Goal: Transaction & Acquisition: Subscribe to service/newsletter

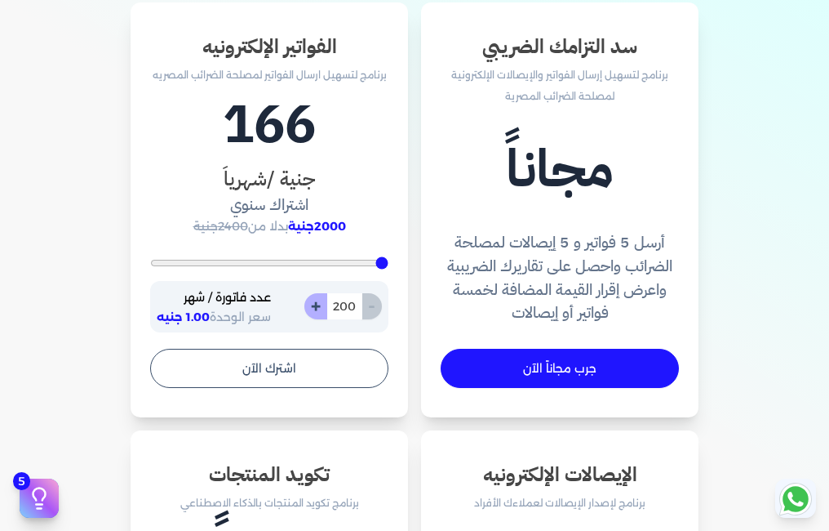
scroll to position [1061, 0]
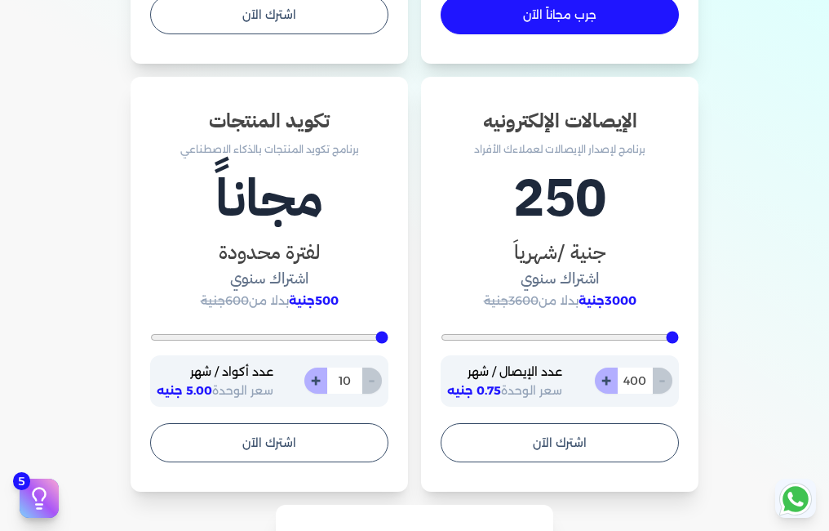
type input "539"
type input "887"
type input "957"
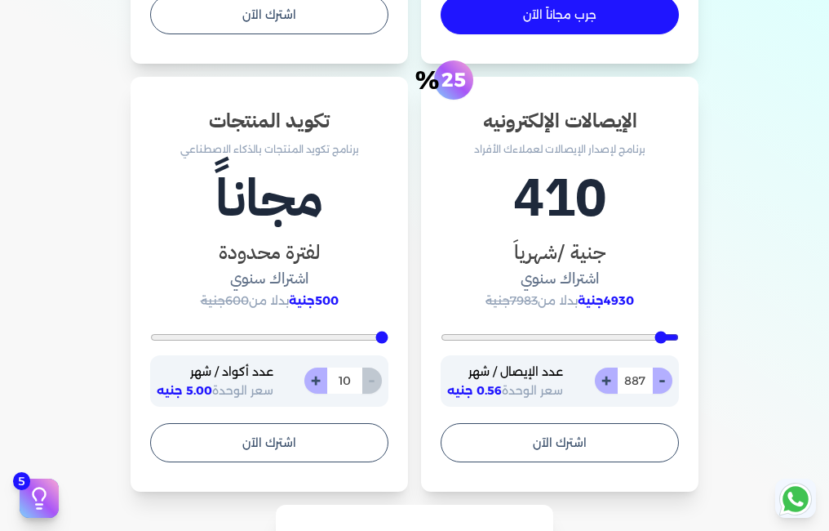
type input "957"
type input "991"
drag, startPoint x: 674, startPoint y: 335, endPoint x: 662, endPoint y: 337, distance: 12.4
click at [662, 337] on input "range" at bounding box center [560, 337] width 238 height 7
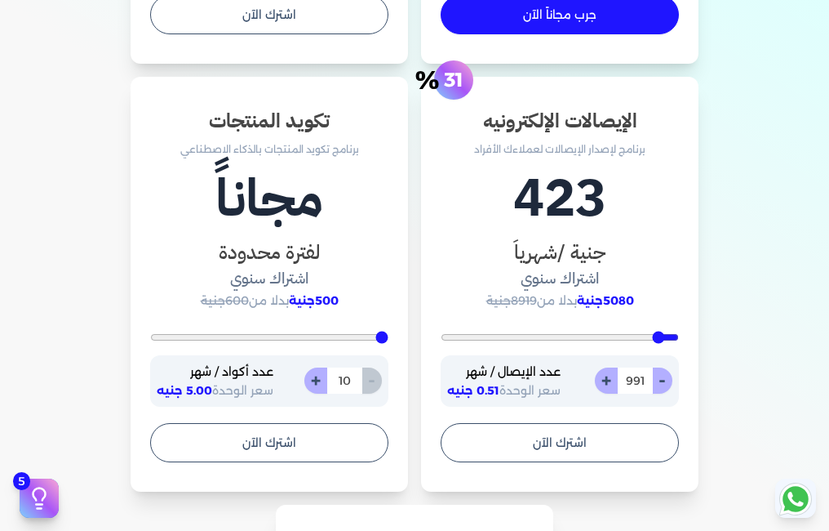
click at [662, 337] on input "range" at bounding box center [560, 337] width 238 height 7
type input "922"
click at [664, 337] on input "range" at bounding box center [560, 337] width 238 height 7
type input "852"
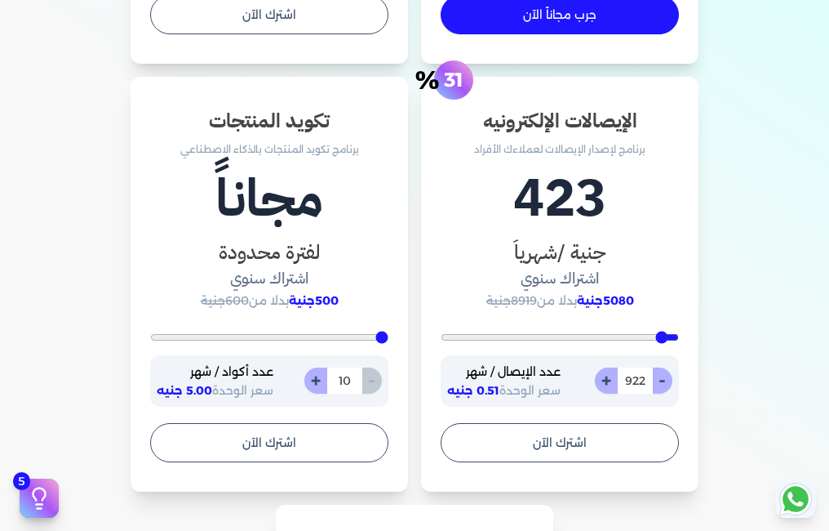
click at [665, 337] on input "range" at bounding box center [560, 337] width 238 height 7
type input "852"
type input "817"
click at [666, 337] on input "range" at bounding box center [560, 337] width 238 height 7
type input "817"
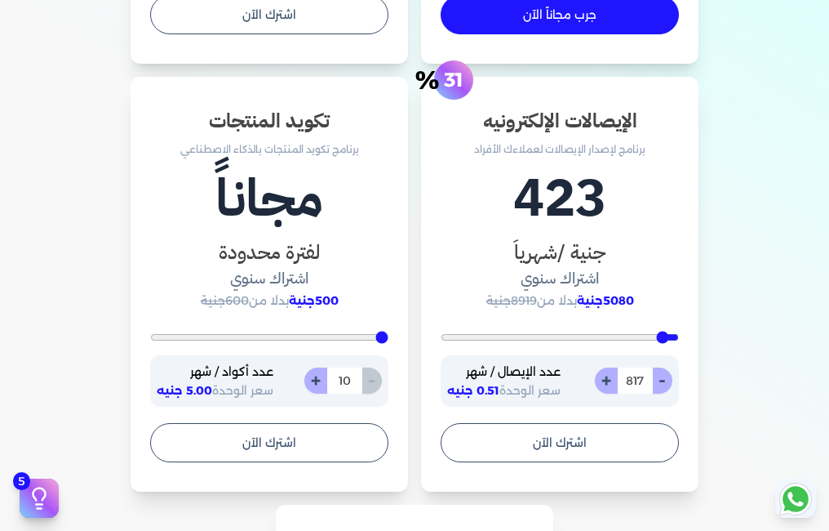
click at [667, 337] on input "range" at bounding box center [560, 337] width 238 height 7
click at [669, 337] on input "range" at bounding box center [560, 337] width 238 height 7
type input "609"
type input "400"
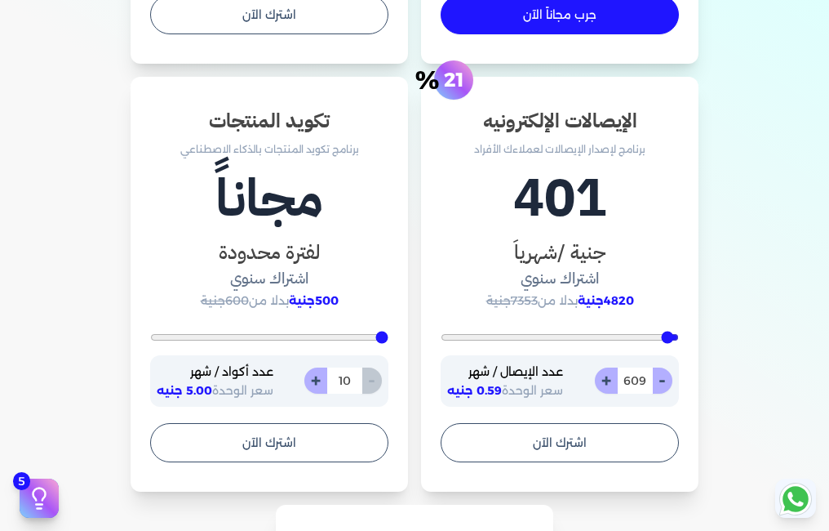
type input "400"
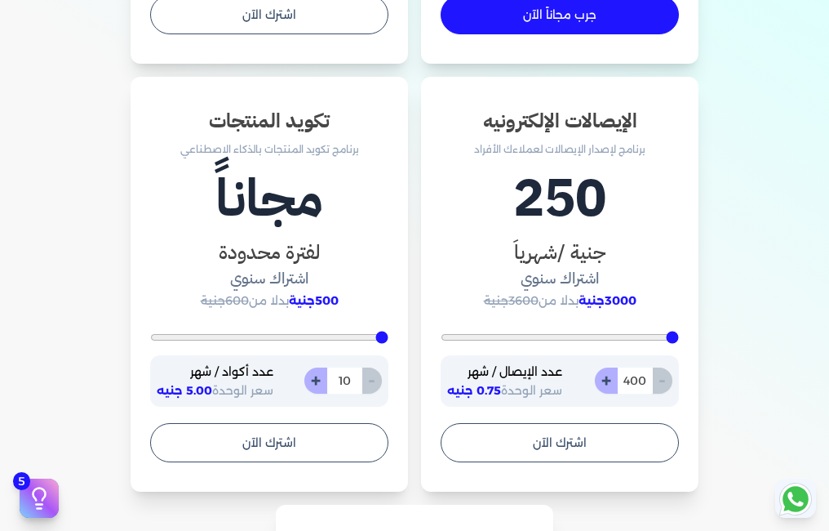
click at [679, 337] on input "range" at bounding box center [560, 337] width 238 height 7
click at [667, 384] on div "- 400 +" at bounding box center [634, 380] width 78 height 26
click at [613, 384] on button "+" at bounding box center [606, 380] width 23 height 26
type input "401"
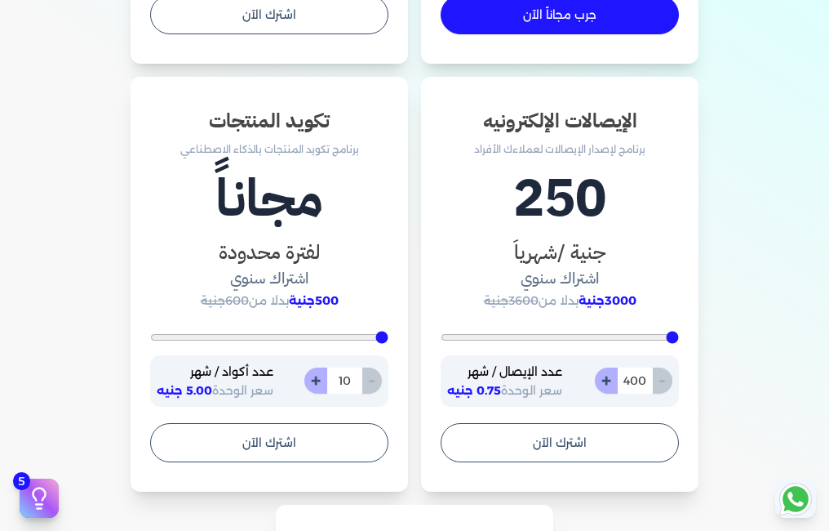
type input "401"
click at [660, 384] on button "-" at bounding box center [662, 380] width 20 height 26
click at [660, 384] on div "- 401 +" at bounding box center [634, 380] width 78 height 26
type input "400"
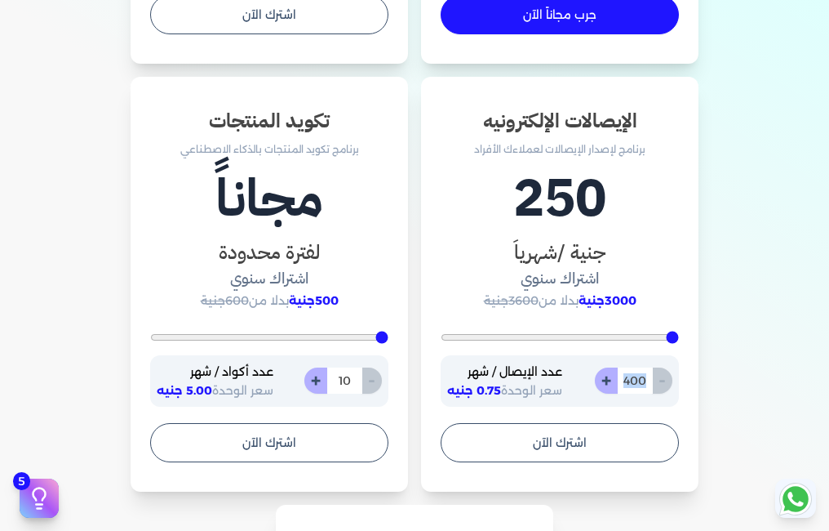
click at [660, 384] on div "- 400 +" at bounding box center [634, 380] width 78 height 26
drag, startPoint x: 660, startPoint y: 384, endPoint x: 610, endPoint y: 380, distance: 50.8
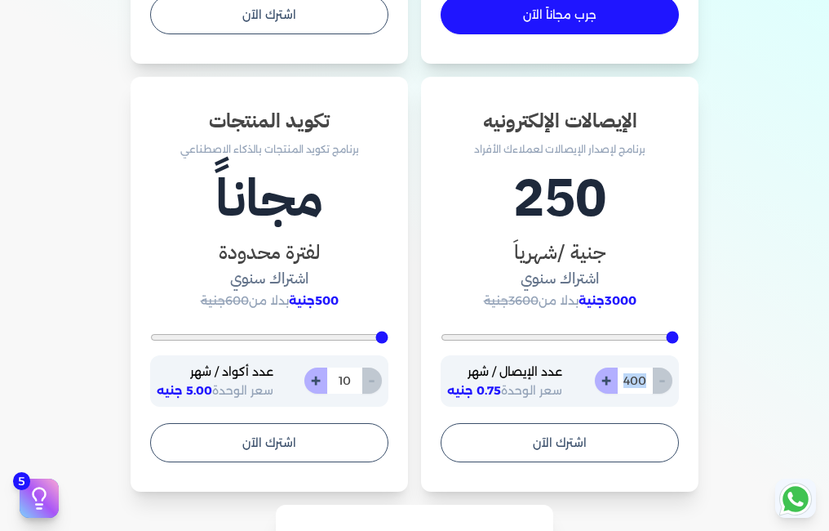
click at [610, 380] on button "+" at bounding box center [606, 380] width 23 height 26
type input "401"
click at [610, 380] on button "+" at bounding box center [606, 380] width 23 height 26
type input "402"
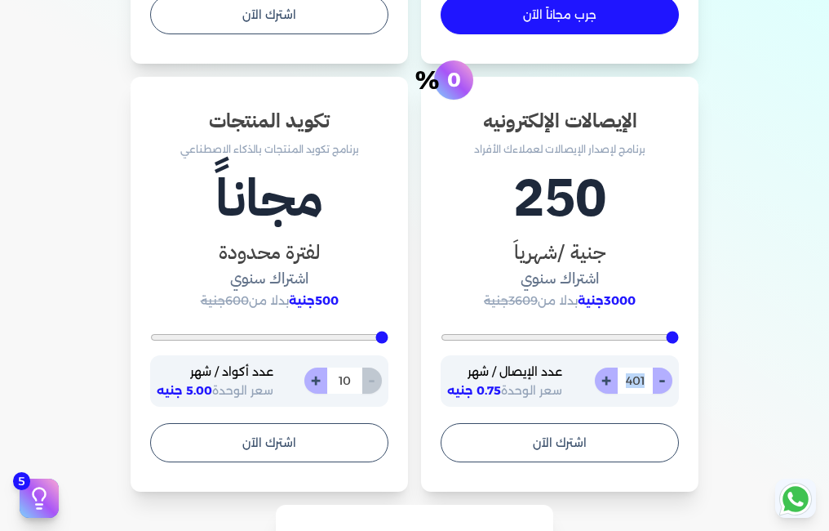
type input "402"
click at [610, 380] on button "+" at bounding box center [606, 380] width 23 height 26
type input "403"
click at [610, 380] on button "+" at bounding box center [606, 380] width 23 height 26
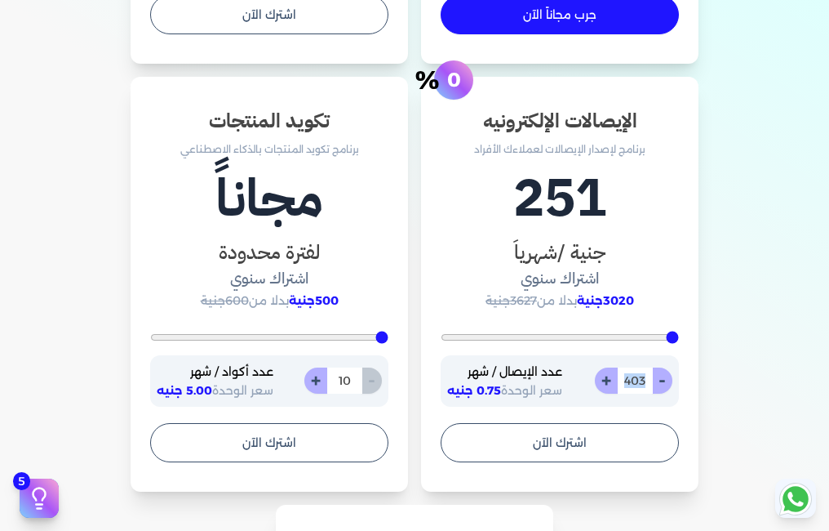
click at [610, 380] on button "+" at bounding box center [606, 380] width 23 height 26
type input "405"
click at [610, 380] on button "+" at bounding box center [606, 380] width 23 height 26
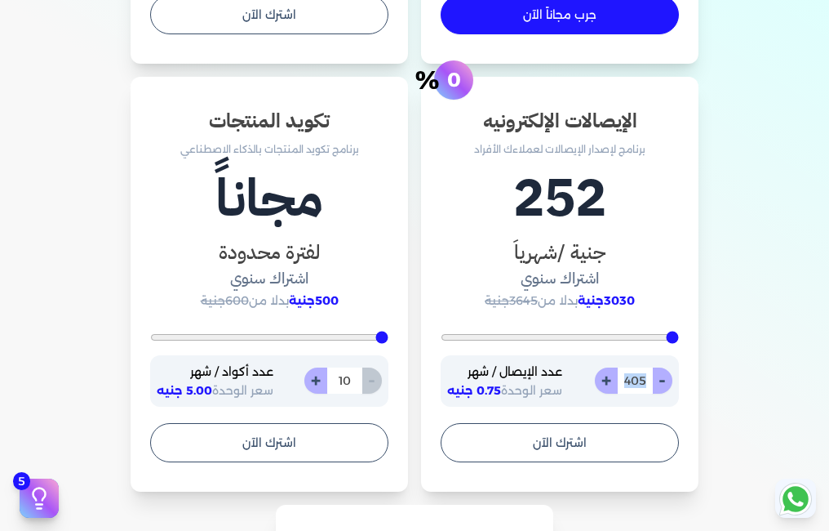
type input "407"
click at [610, 380] on button "+" at bounding box center [606, 380] width 23 height 26
type input "408"
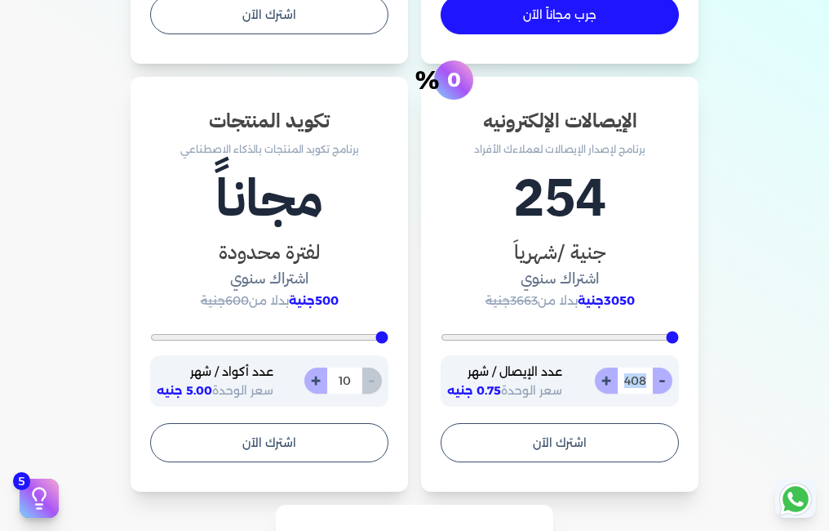
click at [610, 380] on button "+" at bounding box center [606, 380] width 23 height 26
type input "410"
drag, startPoint x: 610, startPoint y: 380, endPoint x: 662, endPoint y: 380, distance: 52.2
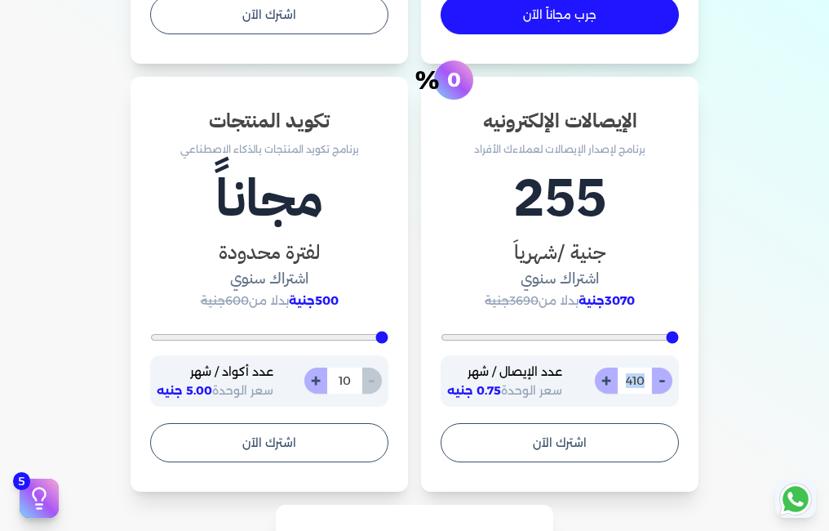
click at [662, 380] on button "-" at bounding box center [662, 380] width 20 height 26
type input "407"
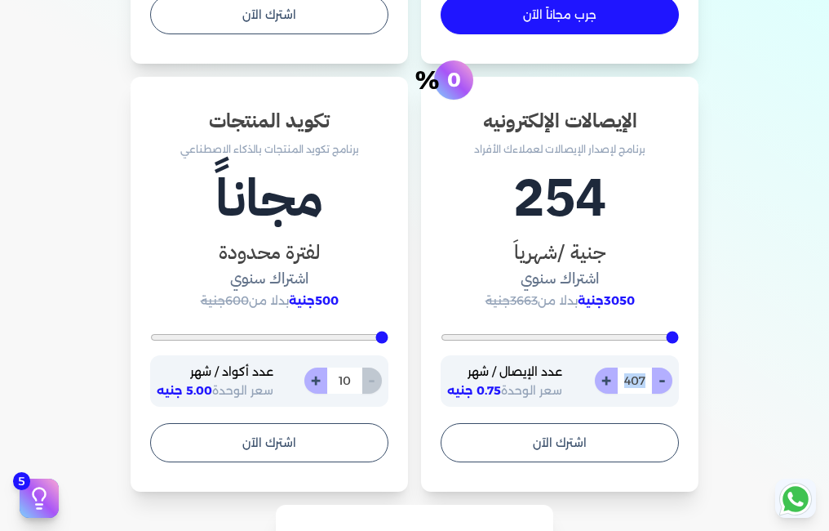
click at [665, 380] on button "-" at bounding box center [662, 380] width 20 height 26
type input "406"
click at [669, 380] on button "-" at bounding box center [662, 380] width 20 height 26
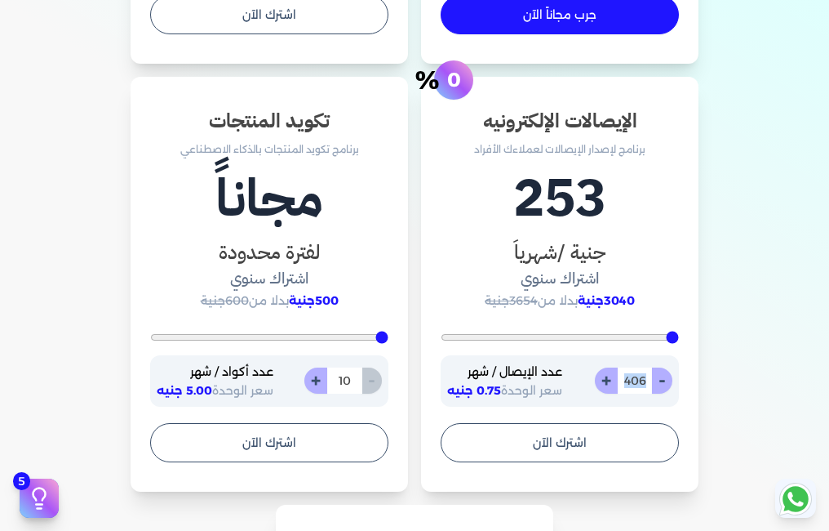
type input "404"
click at [669, 380] on button "-" at bounding box center [662, 380] width 20 height 26
type input "403"
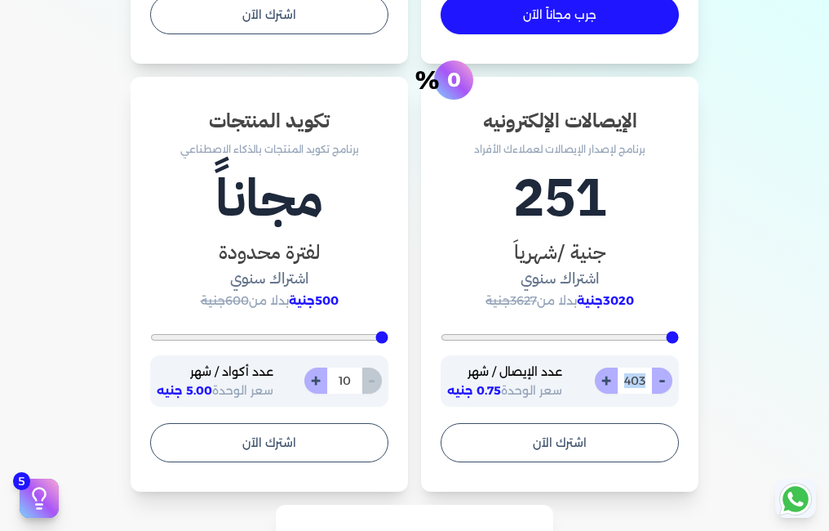
click at [669, 380] on button "-" at bounding box center [662, 380] width 20 height 26
type input "402"
click at [669, 380] on button "-" at bounding box center [662, 380] width 20 height 26
type input "401"
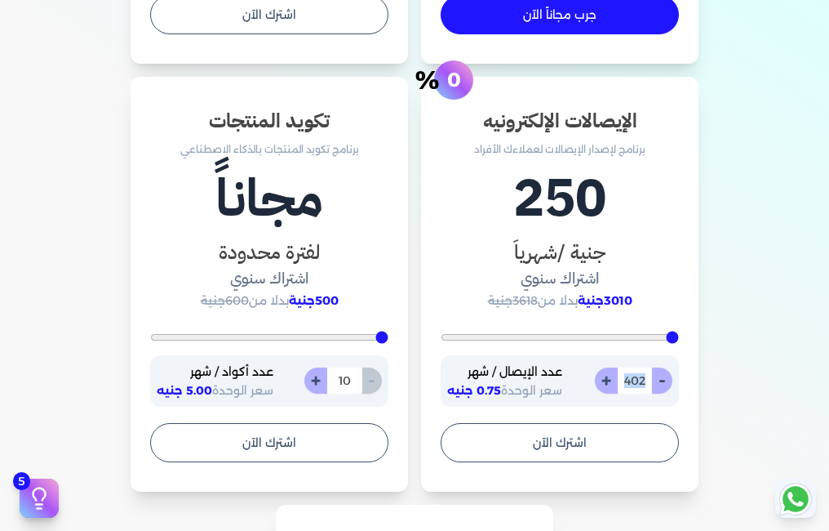
type input "401"
click at [669, 380] on button "-" at bounding box center [662, 380] width 20 height 26
click at [669, 380] on div "- 401 +" at bounding box center [634, 380] width 78 height 26
type input "400"
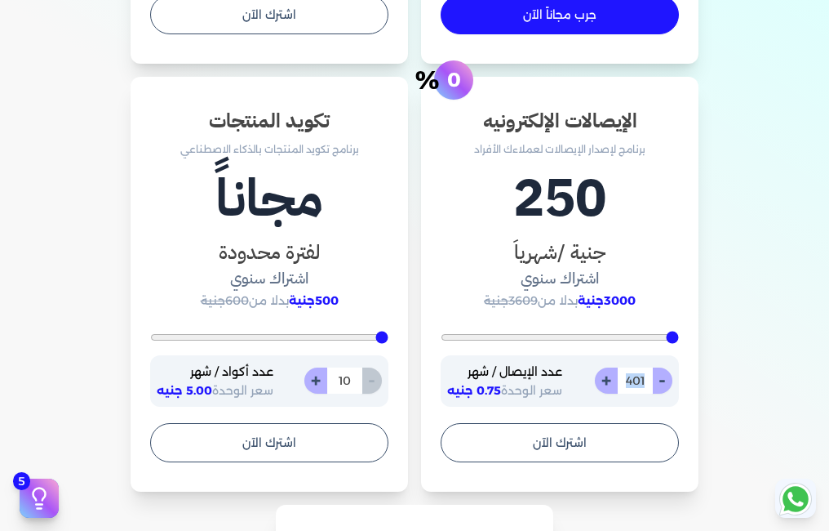
type input "400"
type input "852"
type input "6974"
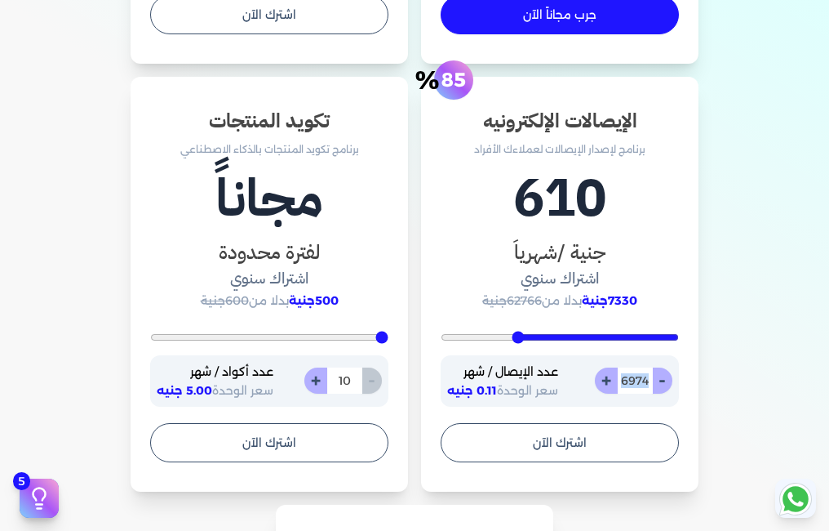
type input "7183"
click at [516, 335] on input "range" at bounding box center [560, 337] width 238 height 7
type input "7217"
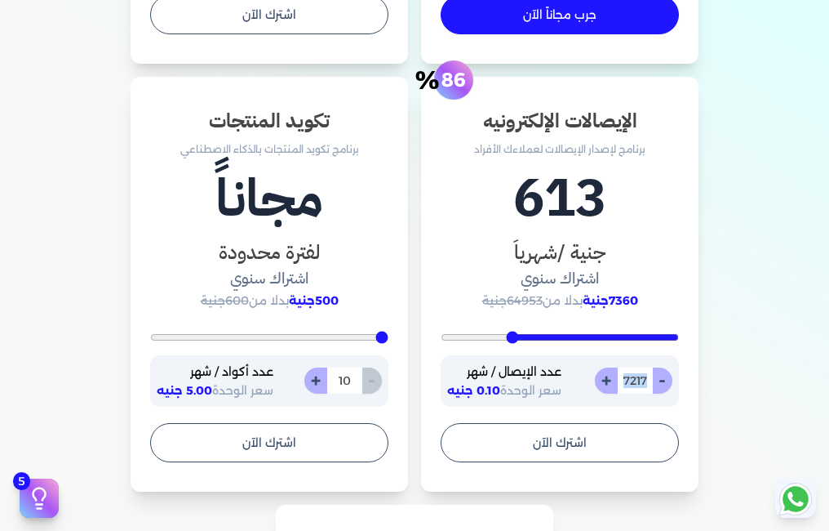
type input "7252"
type input "7287"
type input "7322"
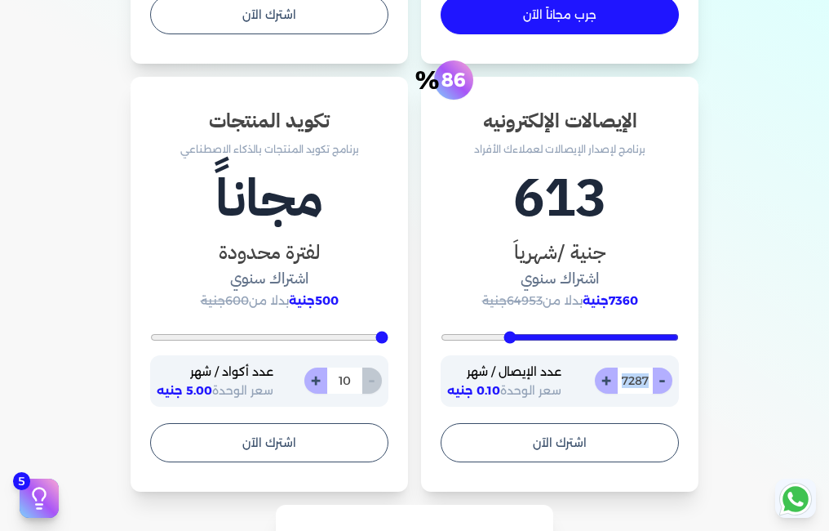
type input "7322"
type input "7461"
type input "7496"
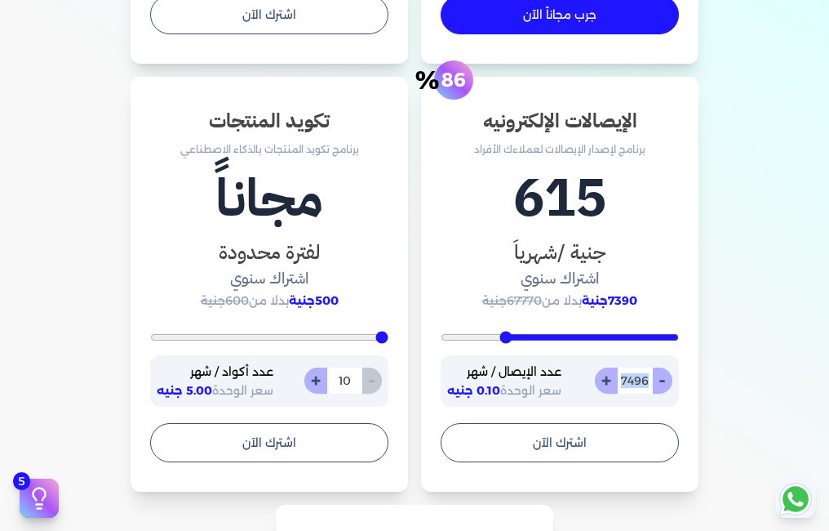
type input "7530"
type input "7565"
type input "7635"
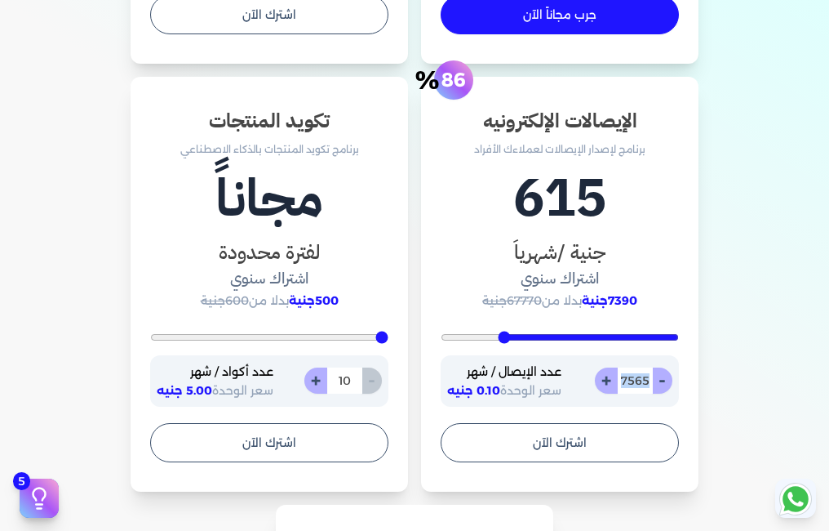
type input "7635"
drag, startPoint x: 516, startPoint y: 335, endPoint x: 500, endPoint y: 335, distance: 16.3
click at [503, 335] on input "range" at bounding box center [560, 337] width 238 height 7
type input "7913"
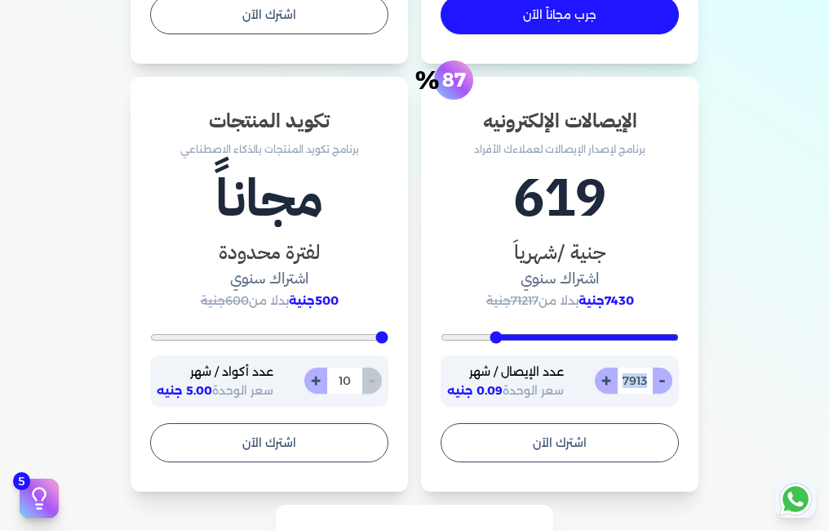
type input "8539"
type input "8609"
type input "8678"
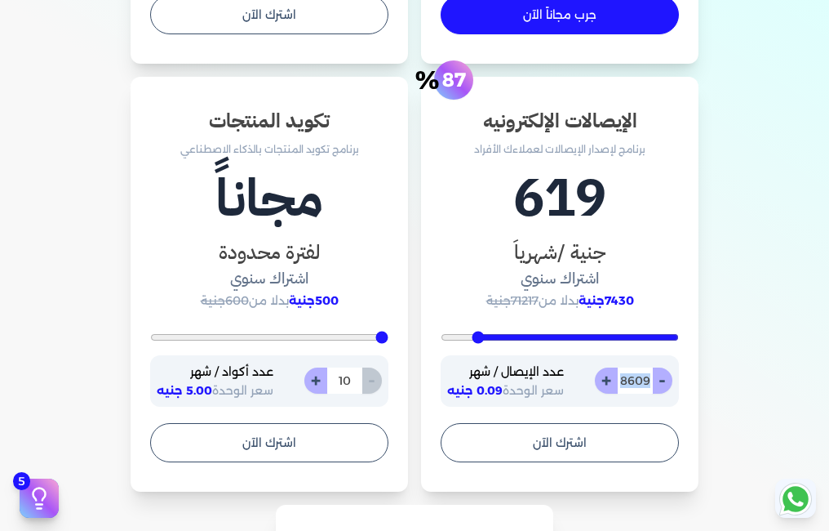
type input "8678"
type input "9130"
type input "9235"
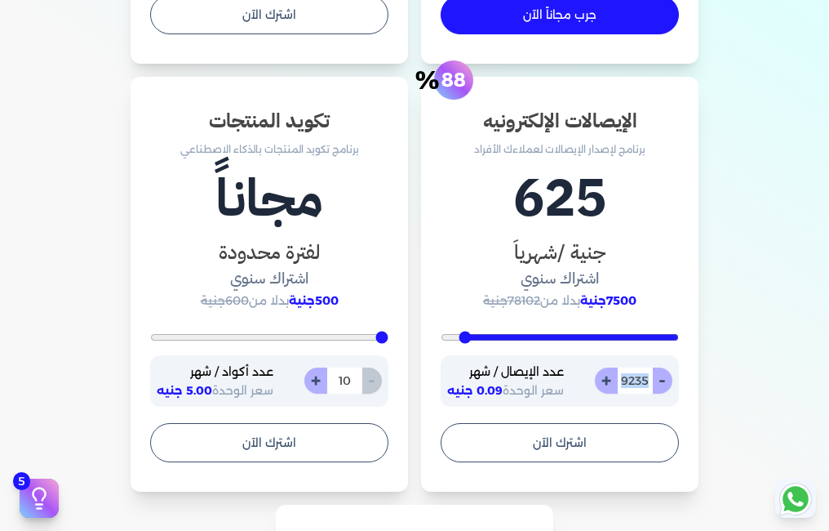
type input "9548"
type input "9583"
type input "9617"
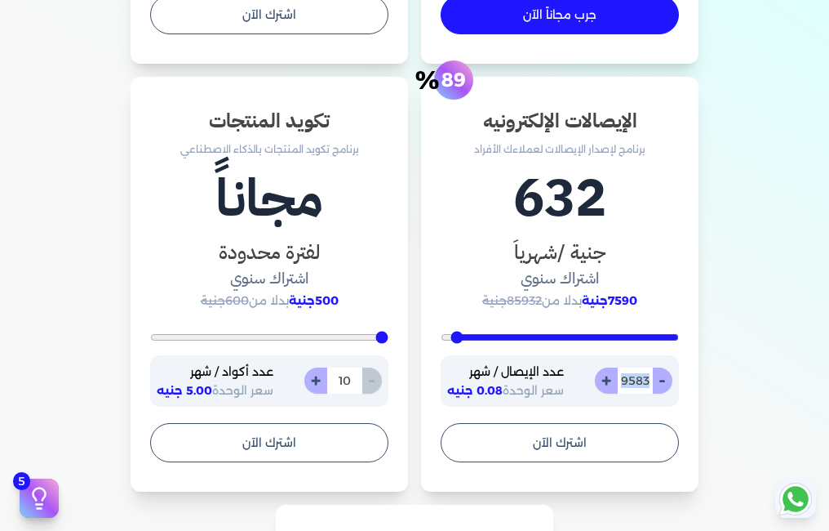
type input "9617"
type input "9722"
type input "9687"
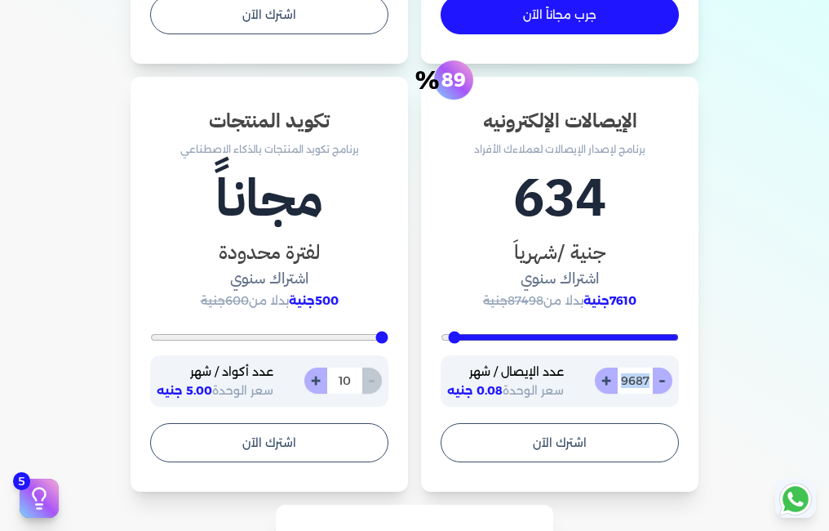
type input "9583"
type input "817"
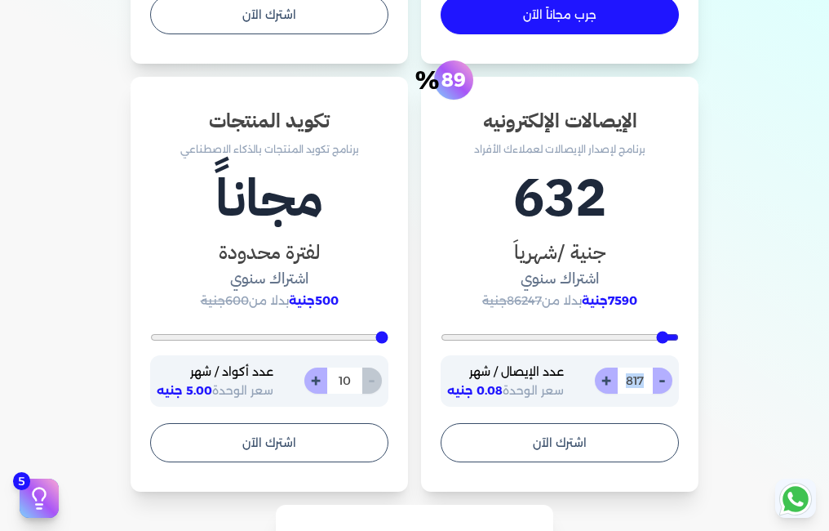
click at [666, 337] on input "range" at bounding box center [560, 337] width 238 height 7
type input "400"
click at [679, 336] on input "range" at bounding box center [560, 337] width 238 height 7
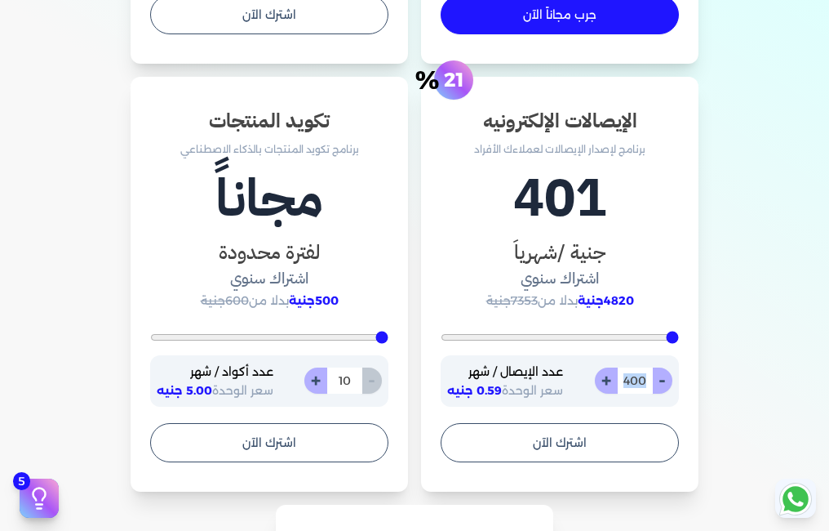
click at [679, 336] on input "range" at bounding box center [560, 337] width 238 height 7
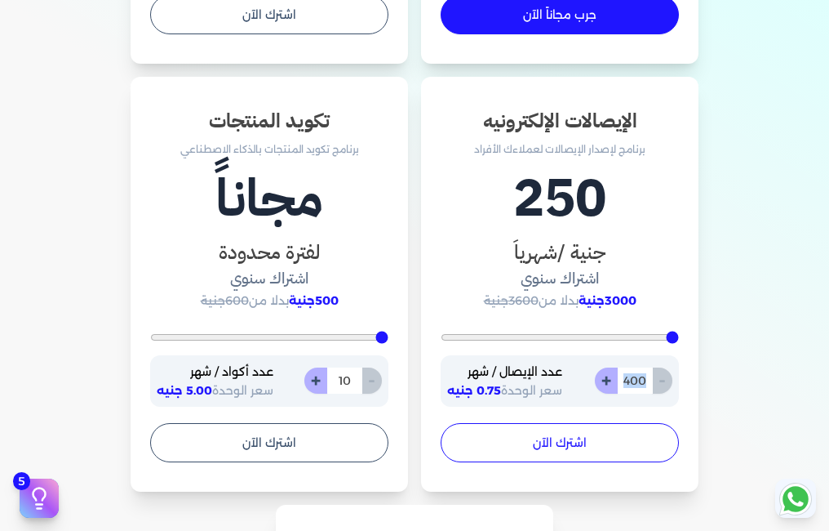
click at [567, 434] on button "اشترك الآن" at bounding box center [560, 442] width 238 height 39
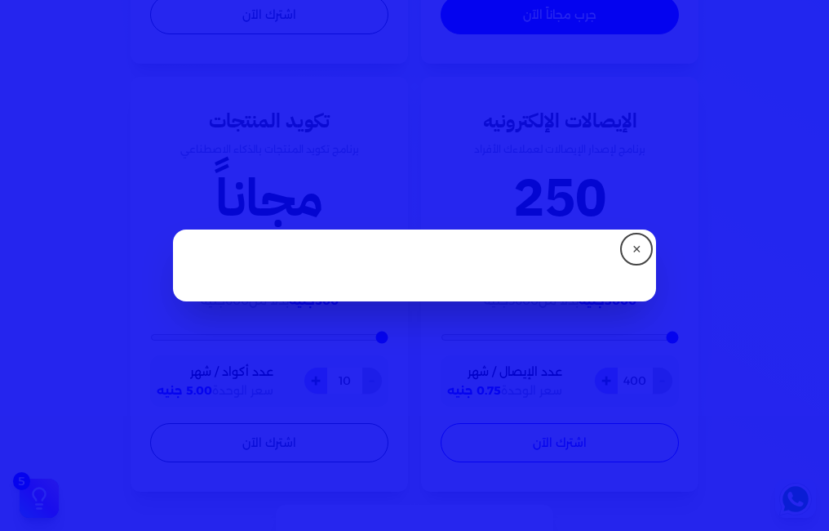
click at [567, 434] on dialog "✕" at bounding box center [414, 265] width 829 height 531
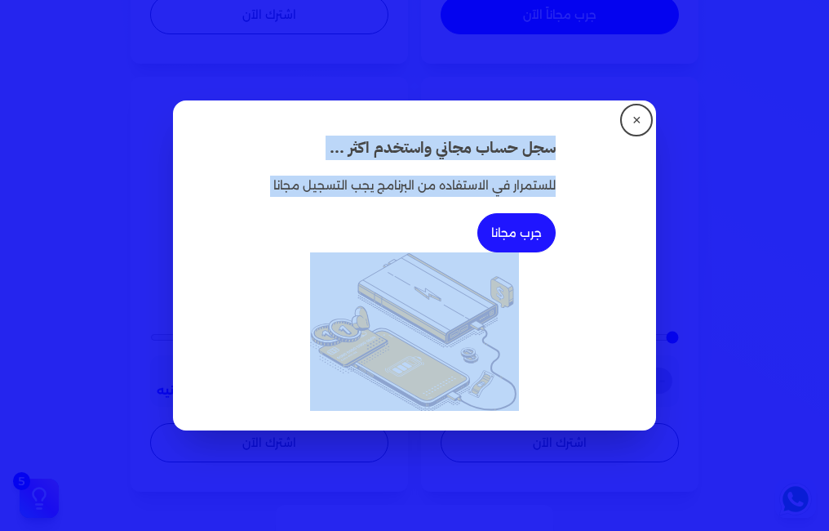
click at [508, 232] on button "جرب مجانا" at bounding box center [517, 232] width 78 height 39
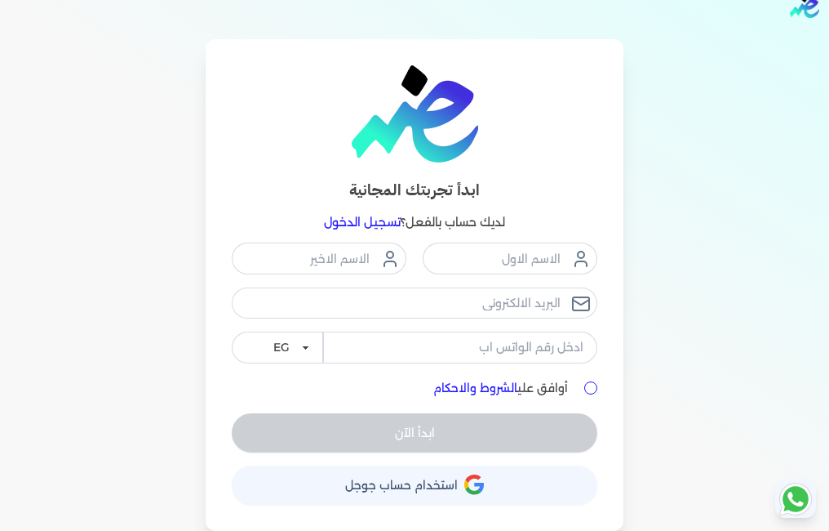
scroll to position [26, 0]
